Goal: Task Accomplishment & Management: Manage account settings

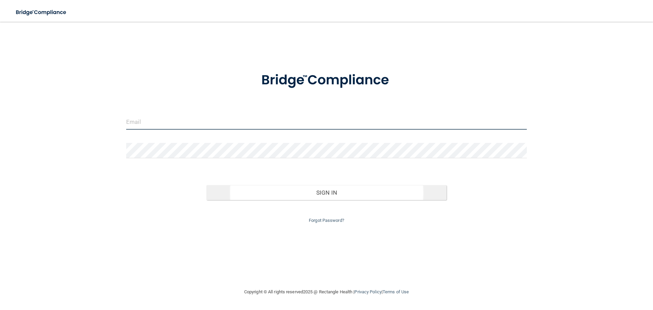
type input "[EMAIL_ADDRESS][DOMAIN_NAME]"
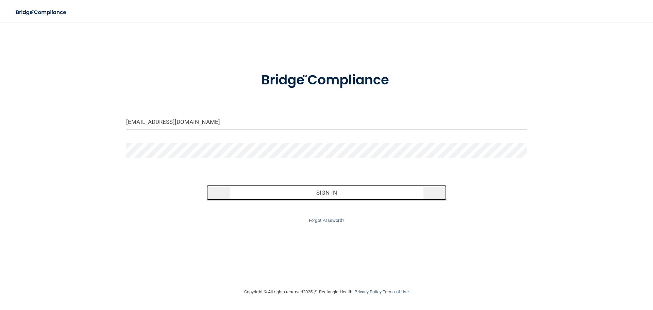
click at [328, 195] on button "Sign In" at bounding box center [326, 192] width 240 height 15
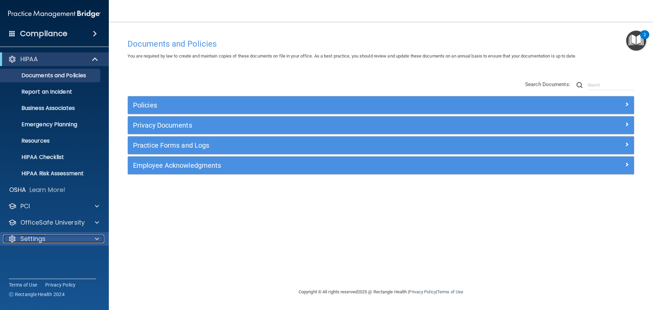
click at [97, 239] on span at bounding box center [97, 239] width 4 height 8
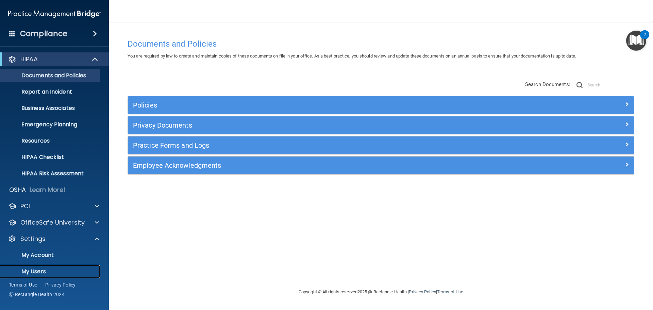
click at [45, 271] on p "My Users" at bounding box center [50, 271] width 93 height 7
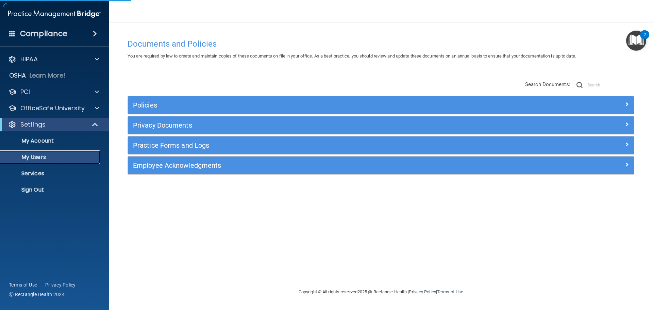
select select "20"
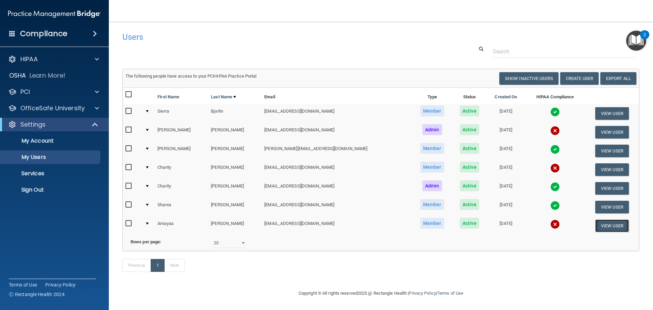
click at [596, 226] on button "View User" at bounding box center [612, 225] width 34 height 13
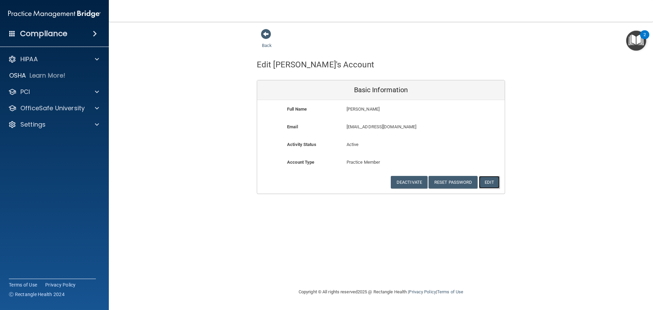
click at [490, 179] on button "Edit" at bounding box center [489, 182] width 21 height 13
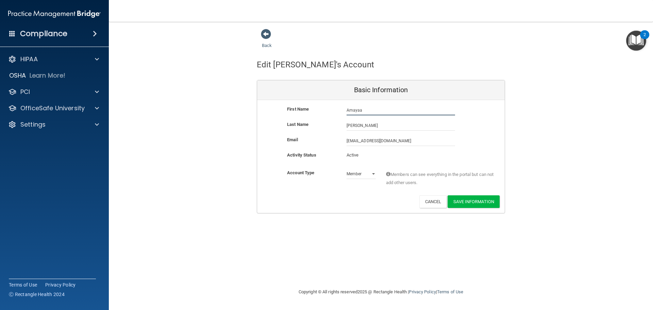
click at [353, 111] on input "Amayaa" at bounding box center [400, 110] width 108 height 10
type input "Amyaa"
click at [474, 202] on button "Save Information" at bounding box center [473, 201] width 52 height 13
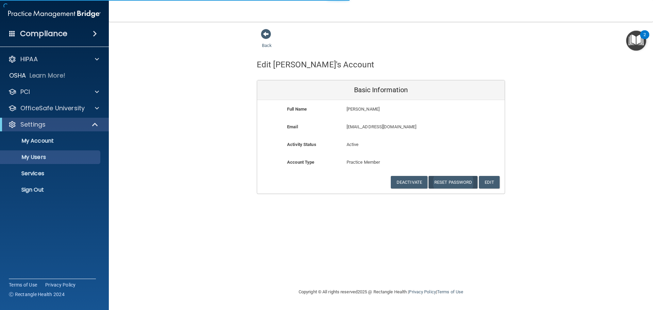
select select "20"
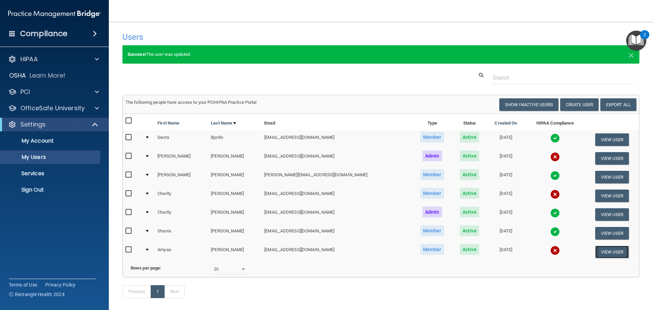
click at [603, 250] on button "View User" at bounding box center [612, 251] width 34 height 13
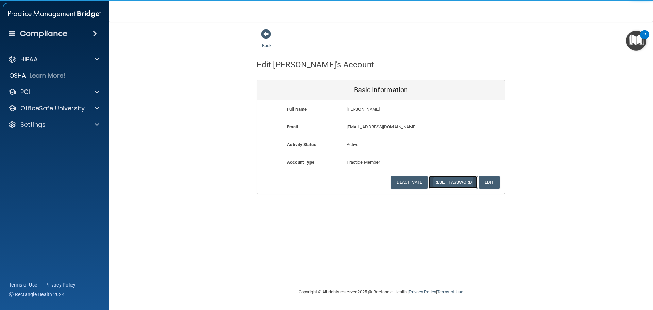
click at [462, 184] on button "Reset Password" at bounding box center [452, 182] width 49 height 13
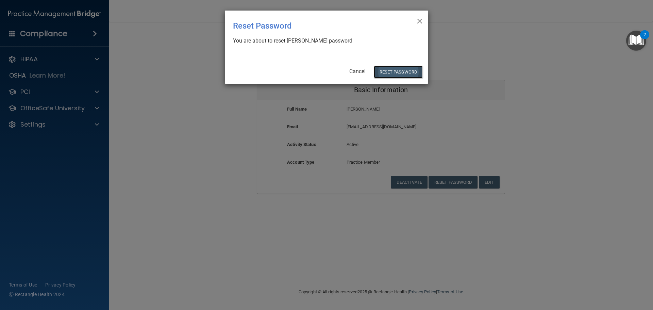
click at [399, 74] on button "Reset Password" at bounding box center [398, 72] width 49 height 13
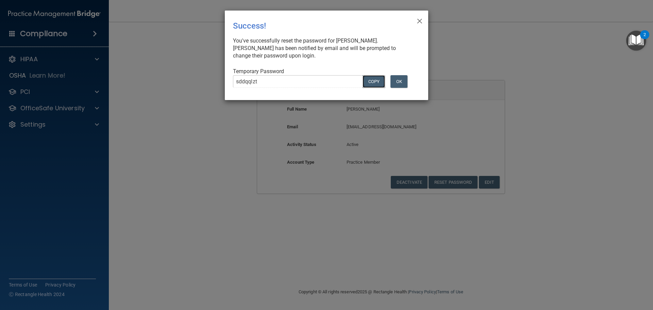
click at [374, 84] on button "COPY" at bounding box center [373, 81] width 22 height 13
click at [398, 82] on button "OK" at bounding box center [398, 81] width 17 height 13
